Goal: Task Accomplishment & Management: Contribute content

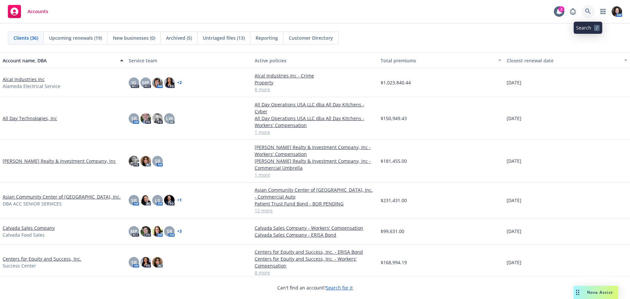
click at [587, 10] on icon at bounding box center [588, 12] width 6 height 6
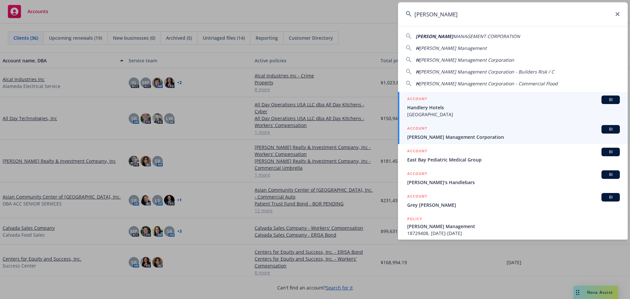
type input "[PERSON_NAME]"
click at [435, 137] on span "[PERSON_NAME] Management Corporation" at bounding box center [513, 137] width 213 height 7
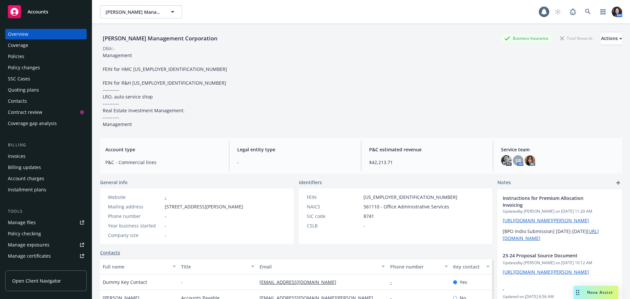
click at [25, 52] on div "Policies" at bounding box center [46, 56] width 76 height 11
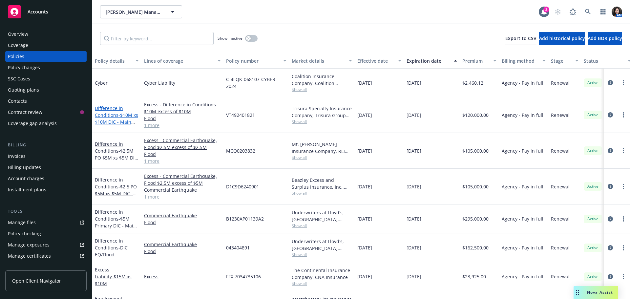
click at [116, 114] on link "Difference in Conditions - $10M xs $10M DIC - Main Program" at bounding box center [116, 118] width 43 height 27
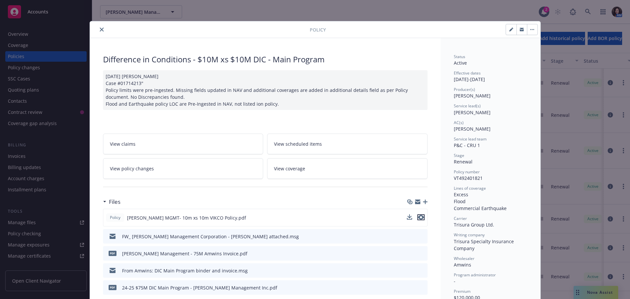
click at [420, 216] on icon "preview file" at bounding box center [421, 217] width 6 height 5
click at [100, 28] on icon "close" at bounding box center [102, 30] width 4 height 4
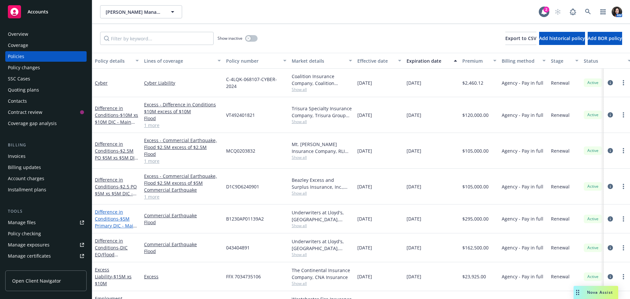
click at [104, 223] on span "- $5M Primary DIC - Main Program" at bounding box center [116, 226] width 42 height 20
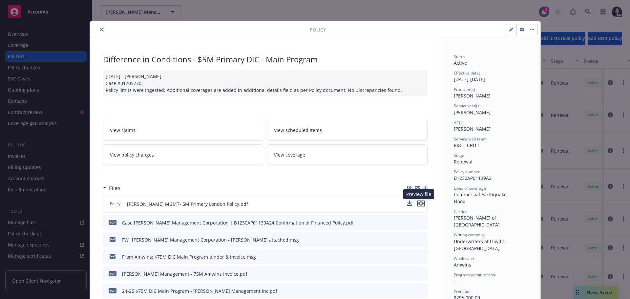
click at [419, 204] on icon "preview file" at bounding box center [421, 203] width 6 height 5
click at [98, 27] on button "close" at bounding box center [102, 30] width 8 height 8
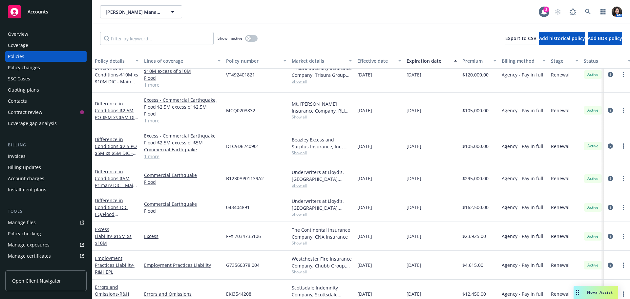
scroll to position [33, 0]
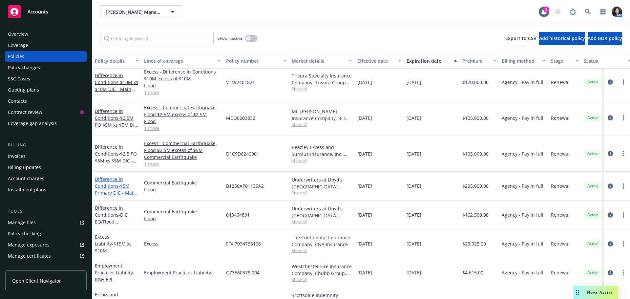
click at [121, 185] on span "- $5M Primary DIC - Main Program" at bounding box center [116, 193] width 42 height 20
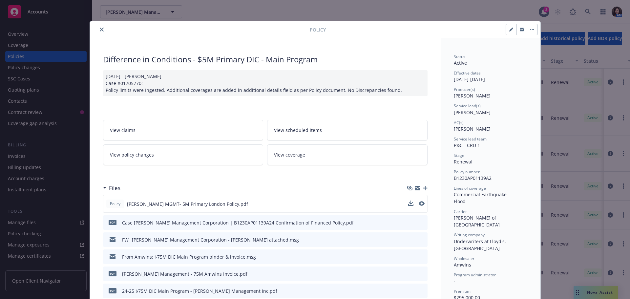
scroll to position [20, 0]
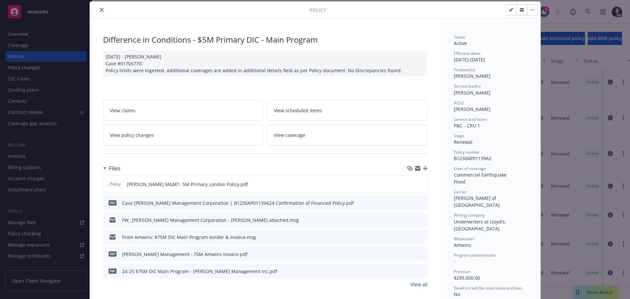
drag, startPoint x: 420, startPoint y: 284, endPoint x: 410, endPoint y: 280, distance: 11.5
click at [420, 284] on link "View all" at bounding box center [419, 284] width 17 height 7
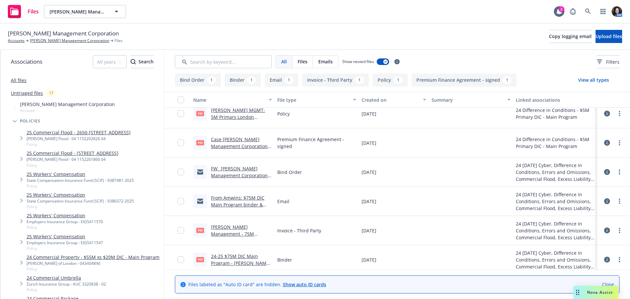
scroll to position [13, 0]
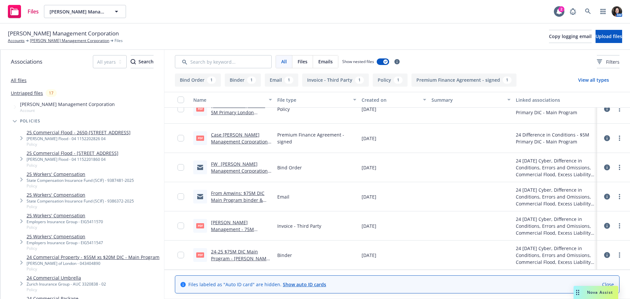
click at [219, 249] on link "24-25 $75M DIC Main Program - Handley Management Inc.pdf" at bounding box center [241, 258] width 60 height 20
click at [52, 44] on link "[PERSON_NAME] Management Corporation" at bounding box center [69, 41] width 79 height 6
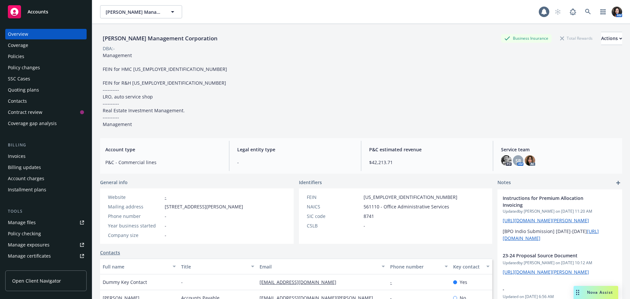
click at [22, 57] on div "Policies" at bounding box center [16, 56] width 16 height 11
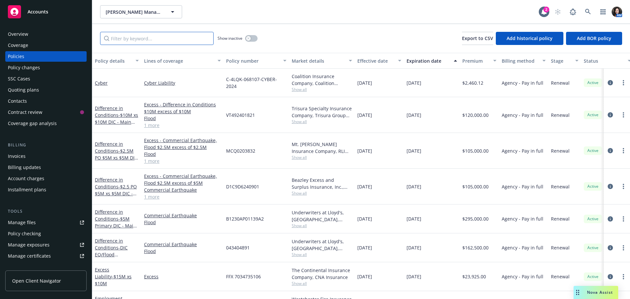
click at [137, 38] on input "Filter by keyword..." at bounding box center [157, 38] width 114 height 13
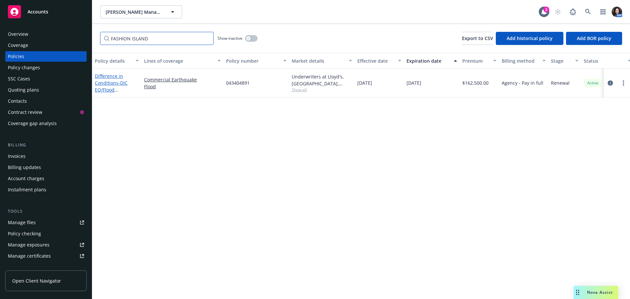
type input "FASHION ISLAND"
click at [112, 75] on link "Difference in Conditions - DIC EQ/Flood Fashion Island" at bounding box center [115, 90] width 41 height 34
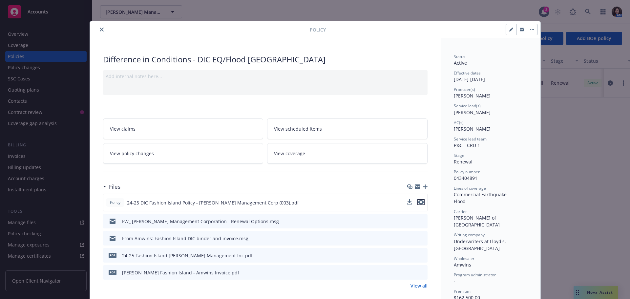
click at [420, 201] on icon "preview file" at bounding box center [421, 202] width 6 height 5
click at [100, 30] on icon "close" at bounding box center [102, 30] width 4 height 4
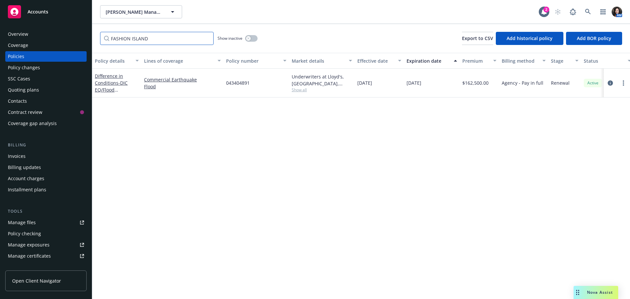
click at [206, 39] on input "FASHION ISLAND" at bounding box center [157, 38] width 114 height 13
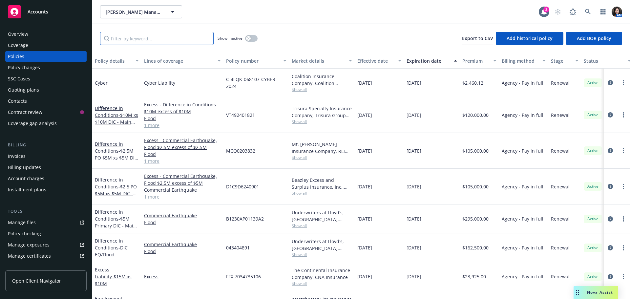
click at [171, 33] on input "Filter by keyword..." at bounding box center [157, 38] width 114 height 13
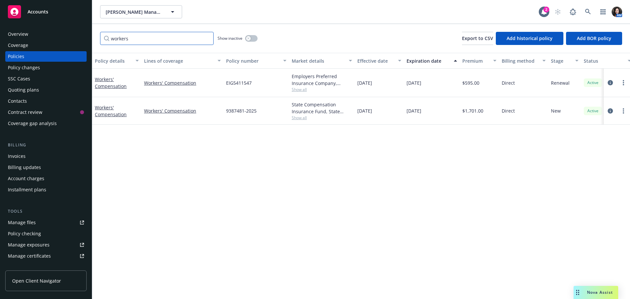
type input "workers"
click at [100, 111] on div "Workers' Compensation" at bounding box center [117, 111] width 44 height 14
click at [115, 111] on div "Workers' Compensation" at bounding box center [117, 111] width 44 height 14
click at [113, 113] on link "Workers' Compensation" at bounding box center [111, 110] width 32 height 13
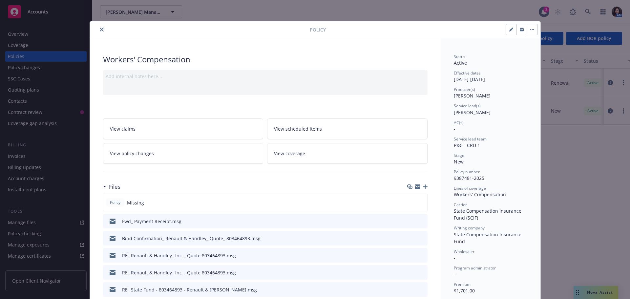
click at [423, 185] on icon "button" at bounding box center [425, 186] width 5 height 5
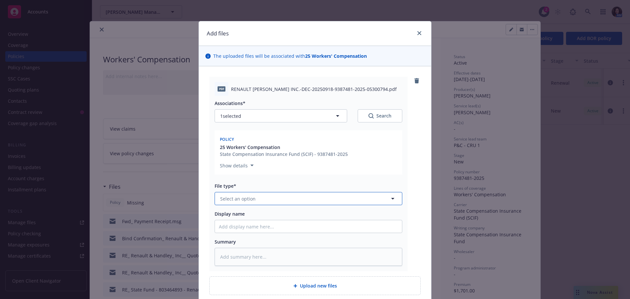
click at [258, 194] on button "Select an option" at bounding box center [309, 198] width 188 height 13
type input "po"
click at [215, 215] on div "Policy" at bounding box center [308, 216] width 187 height 17
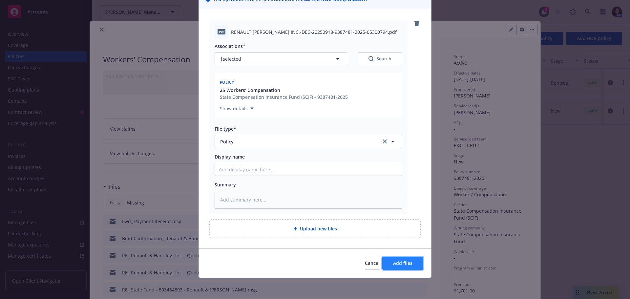
click at [407, 259] on button "Add files" at bounding box center [402, 263] width 41 height 13
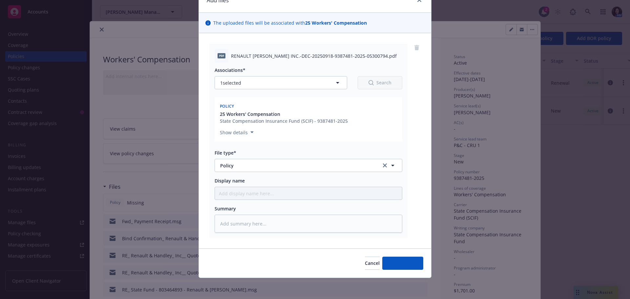
scroll to position [33, 0]
type textarea "x"
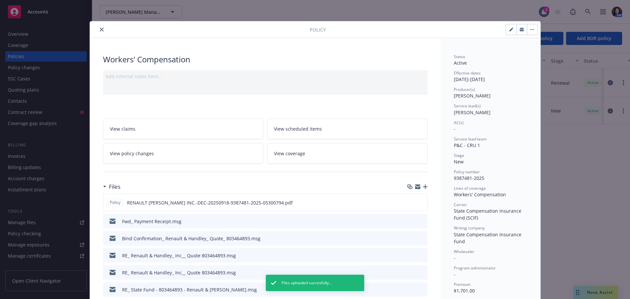
click at [520, 26] on button "button" at bounding box center [522, 29] width 11 height 11
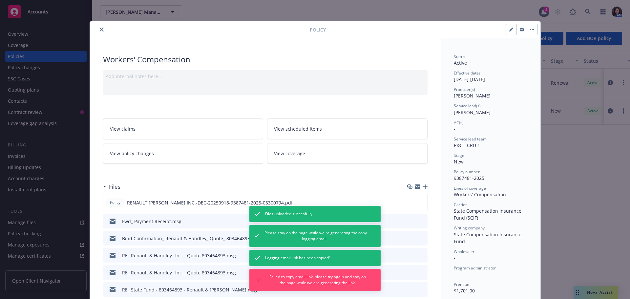
click at [520, 30] on icon "button" at bounding box center [522, 30] width 4 height 2
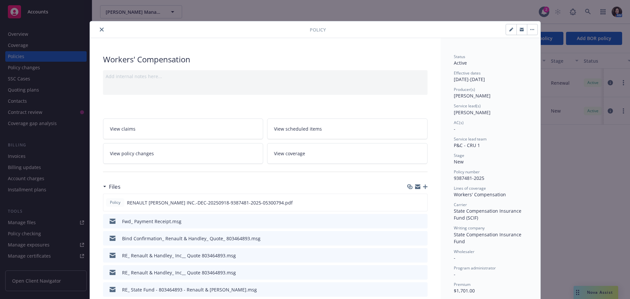
click at [100, 32] on button "close" at bounding box center [102, 30] width 8 height 8
